Goal: Information Seeking & Learning: Find specific fact

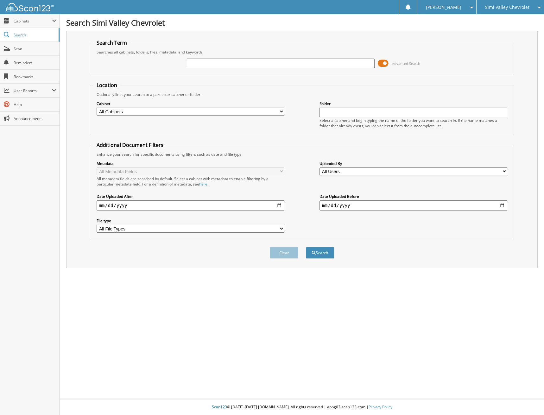
click at [214, 63] on input "text" at bounding box center [280, 64] width 187 height 10
type input "16118708"
click at [306, 247] on button "Search" at bounding box center [320, 253] width 29 height 12
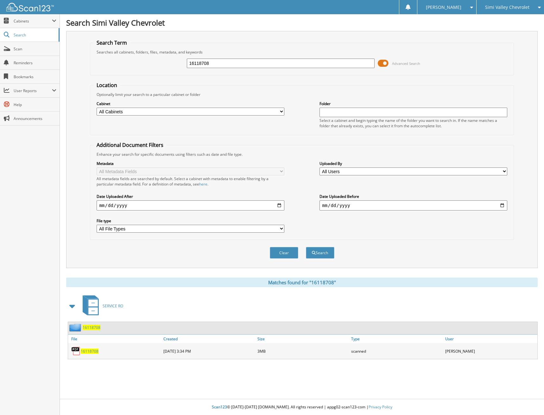
click at [89, 353] on span "16118708" at bounding box center [90, 351] width 18 height 5
